Goal: Task Accomplishment & Management: Use online tool/utility

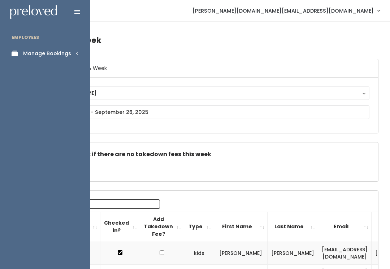
scroll to position [0, 134]
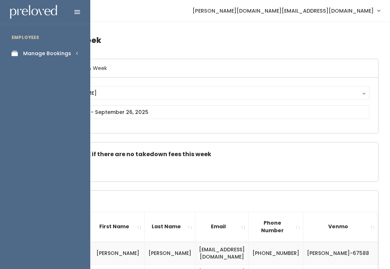
click at [61, 51] on div "Manage Bookings" at bounding box center [47, 54] width 48 height 8
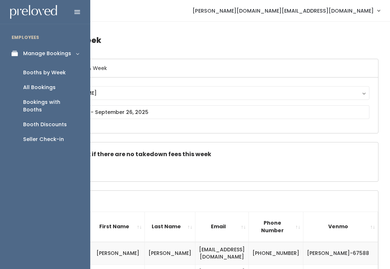
click at [63, 121] on link "Booth Discounts" at bounding box center [45, 124] width 90 height 15
click at [70, 119] on link "Booth Discounts" at bounding box center [45, 124] width 90 height 15
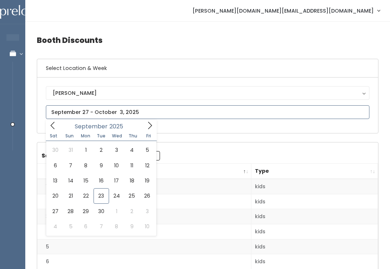
click at [53, 125] on icon at bounding box center [53, 126] width 8 height 8
click at [149, 126] on icon at bounding box center [150, 126] width 8 height 8
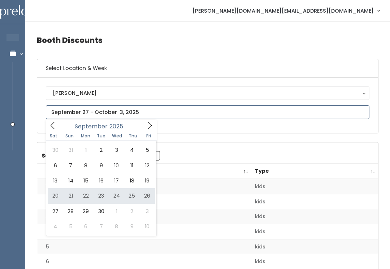
type input "September 20 to September 26"
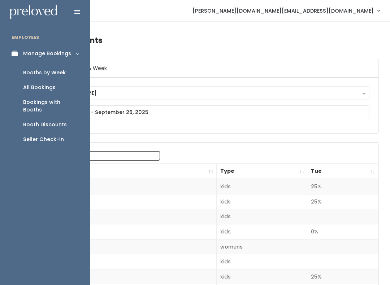
click at [64, 121] on div "Booth Discounts" at bounding box center [45, 125] width 44 height 8
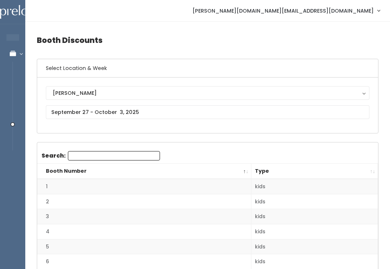
click at [122, 66] on h6 "Select Location & Week" at bounding box center [207, 68] width 341 height 18
click at [116, 112] on input "text" at bounding box center [207, 112] width 323 height 14
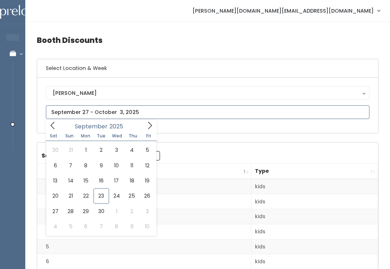
type input "[DATE] to [DATE]"
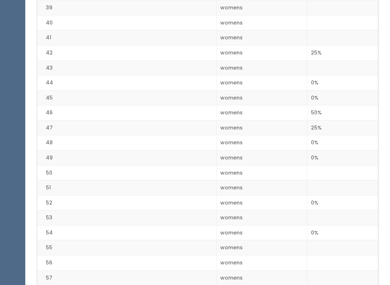
scroll to position [750, 0]
